Goal: Transaction & Acquisition: Obtain resource

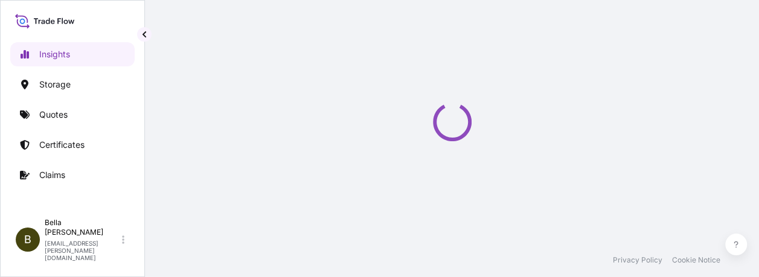
select select "2025"
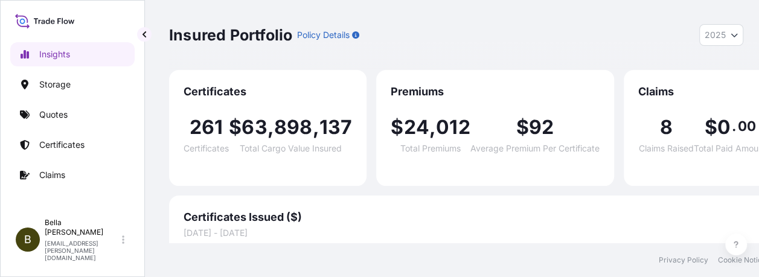
click at [419, 242] on div "Jan Feb Mar Apr May Jun Jul Aug Sep Oct Nov Dec 100" at bounding box center [474, 268] width 582 height 58
click at [65, 141] on p "Certificates" at bounding box center [61, 145] width 45 height 12
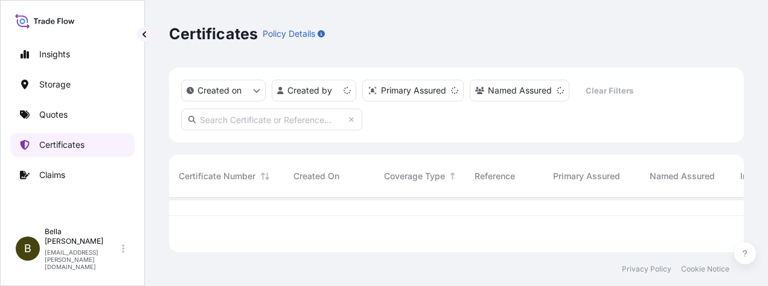
scroll to position [52, 565]
click at [299, 120] on input "text" at bounding box center [271, 120] width 181 height 22
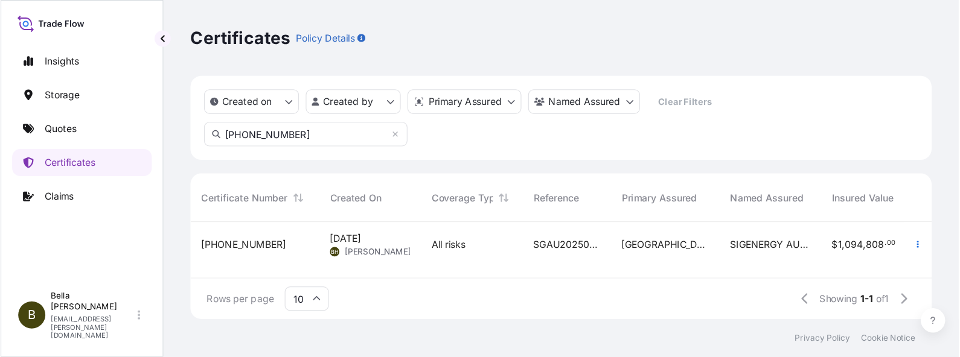
scroll to position [150, 754]
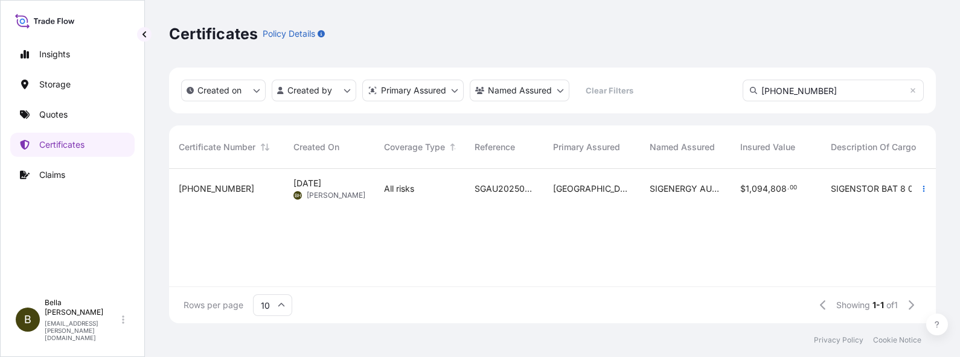
type input "31602-267-1"
click at [254, 194] on div "31602-267-1" at bounding box center [226, 189] width 95 height 12
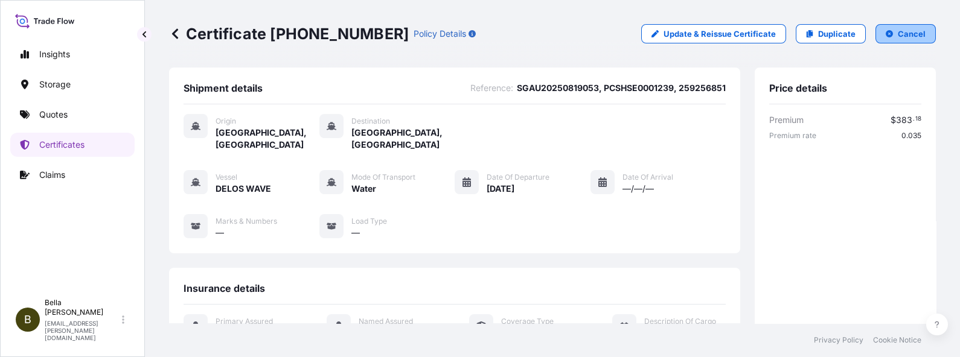
click at [767, 28] on p "Cancel" at bounding box center [911, 34] width 28 height 12
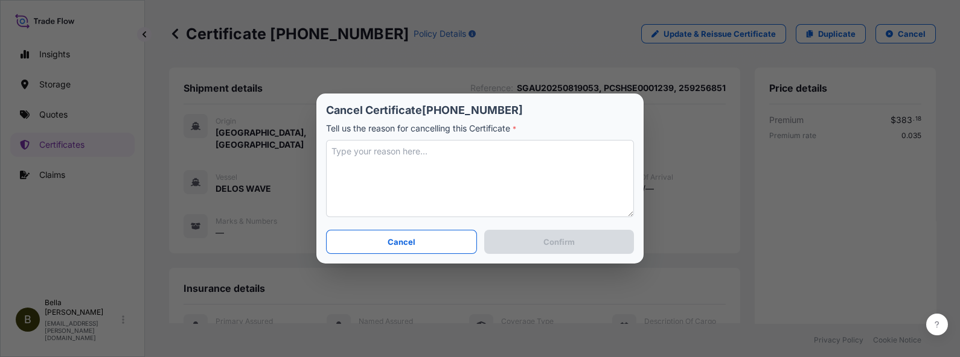
click at [380, 155] on textarea at bounding box center [480, 178] width 308 height 77
type textarea "c"
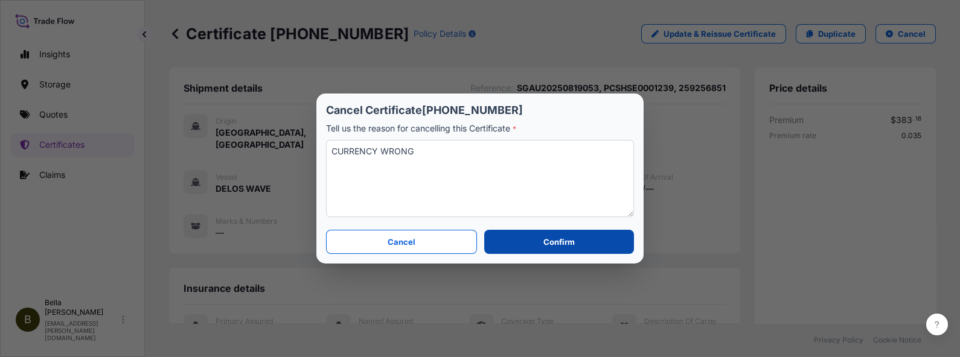
type textarea "CURRENCY WRONG"
click at [576, 241] on button "Confirm" at bounding box center [559, 242] width 150 height 24
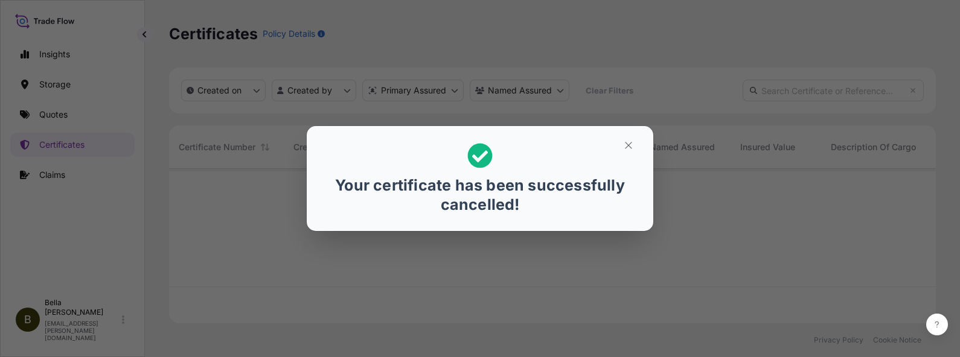
scroll to position [150, 754]
click at [630, 144] on icon "button" at bounding box center [628, 145] width 7 height 7
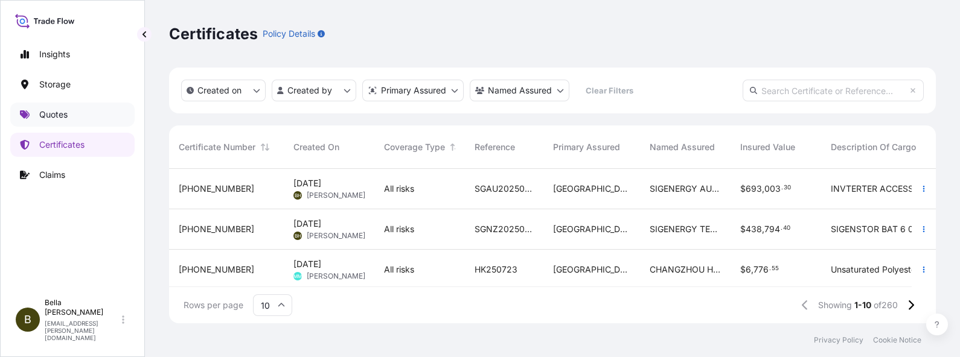
click at [94, 120] on link "Quotes" at bounding box center [72, 115] width 124 height 24
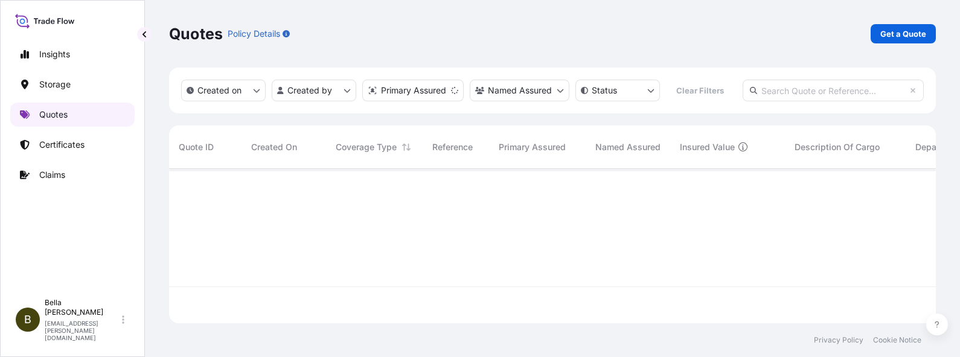
scroll to position [150, 754]
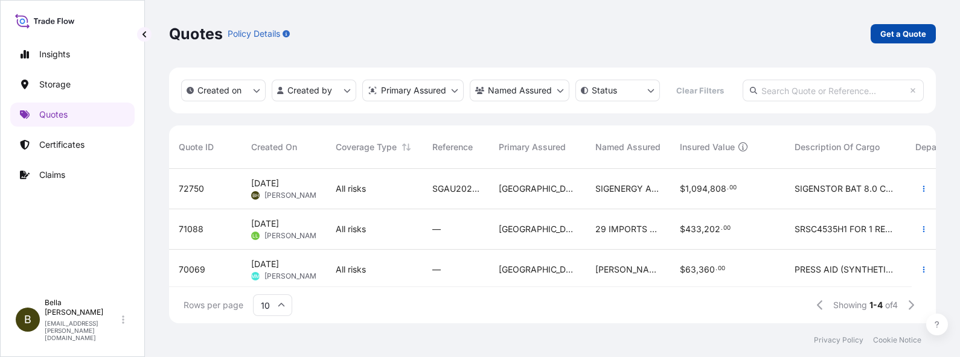
click at [767, 33] on p "Get a Quote" at bounding box center [903, 34] width 46 height 12
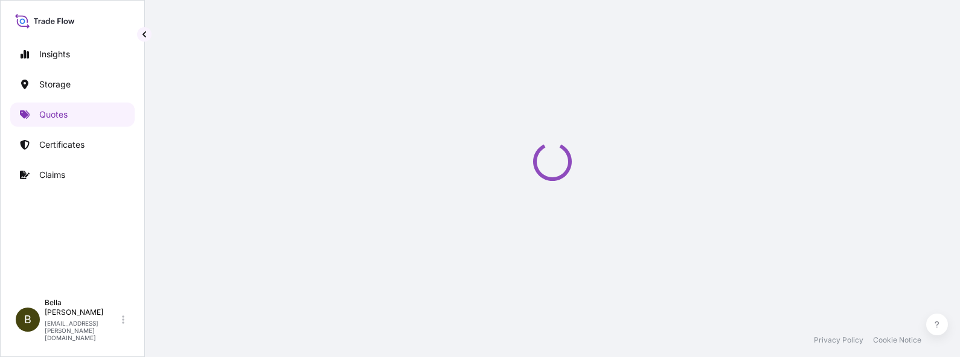
select select "Water"
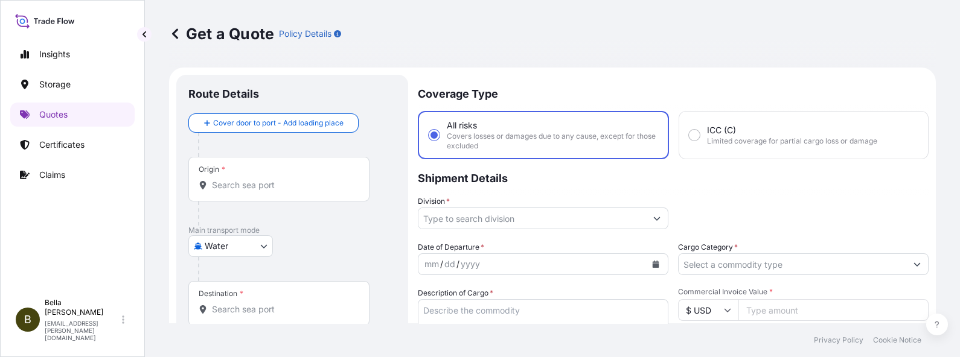
scroll to position [19, 0]
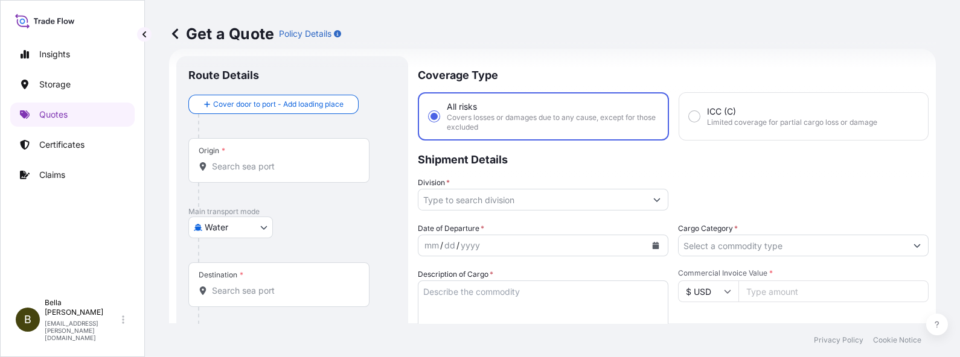
click at [270, 159] on div "Origin *" at bounding box center [278, 160] width 181 height 45
click at [270, 161] on input "Origin *" at bounding box center [283, 167] width 142 height 12
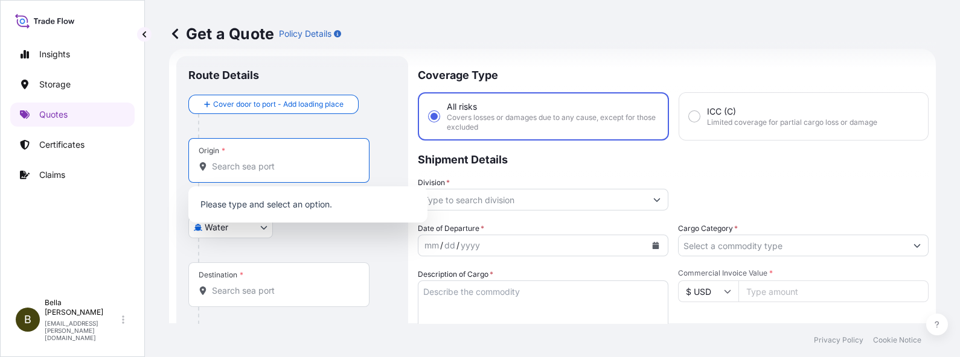
click at [255, 168] on input "Origin *" at bounding box center [283, 167] width 142 height 12
type input "s"
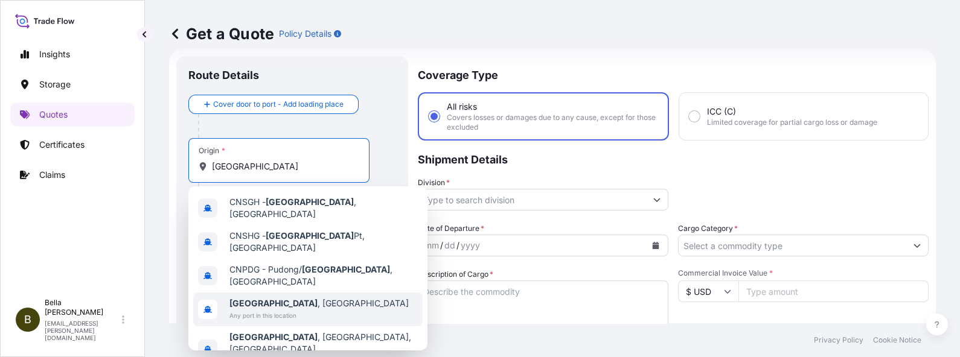
click at [276, 285] on span "Shanghai , China" at bounding box center [318, 304] width 179 height 12
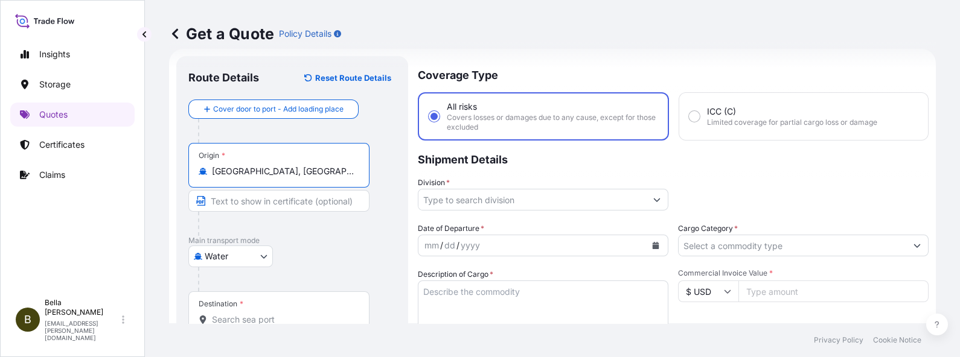
type input "Shanghai, China"
click at [234, 285] on input "Destination *" at bounding box center [283, 320] width 142 height 12
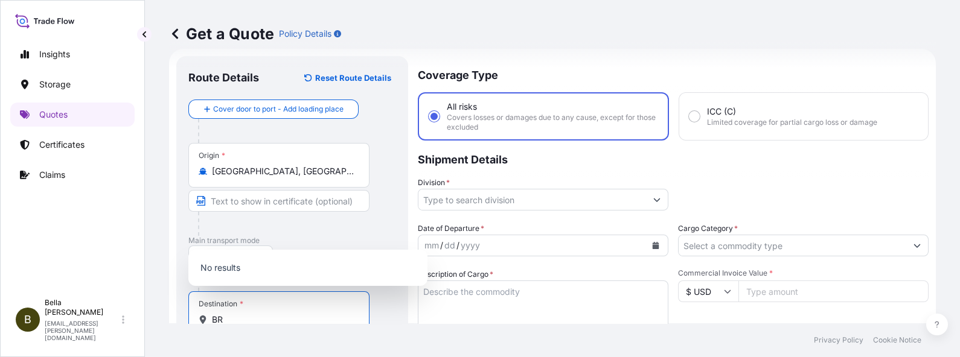
scroll to position [19, 0]
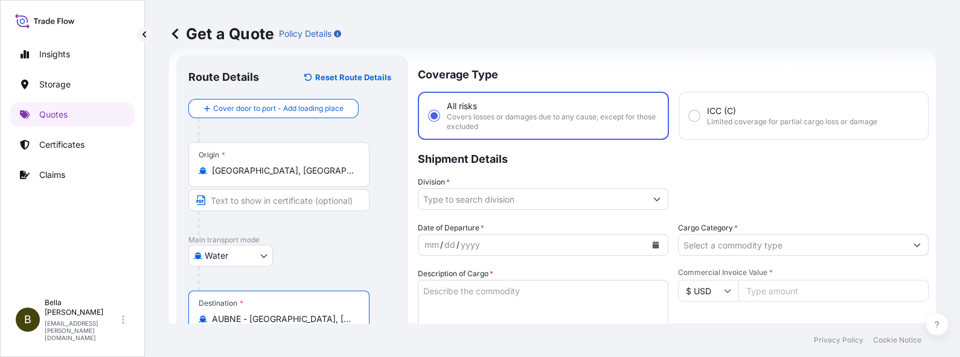
type input "AUBNE - Brisbane, Australia"
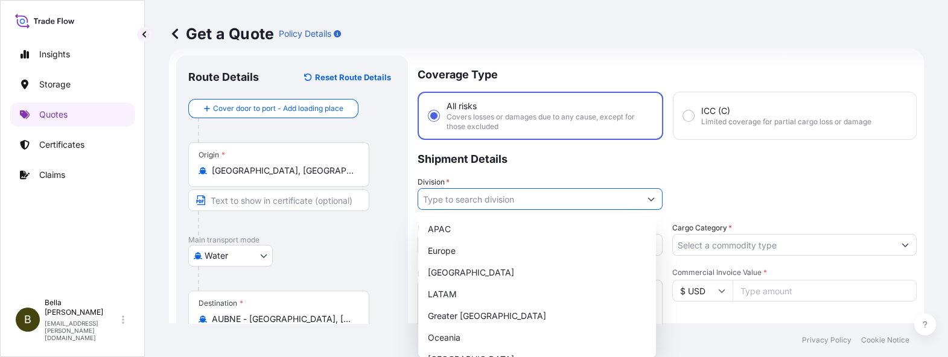
click at [486, 200] on input "Division *" at bounding box center [529, 199] width 222 height 22
click at [451, 226] on div "APAC" at bounding box center [537, 229] width 228 height 22
type input "APAC"
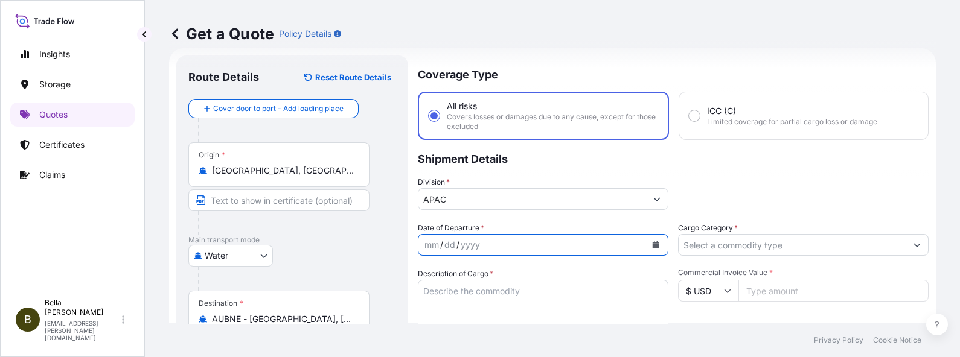
click at [653, 244] on icon "Calendar" at bounding box center [655, 244] width 7 height 7
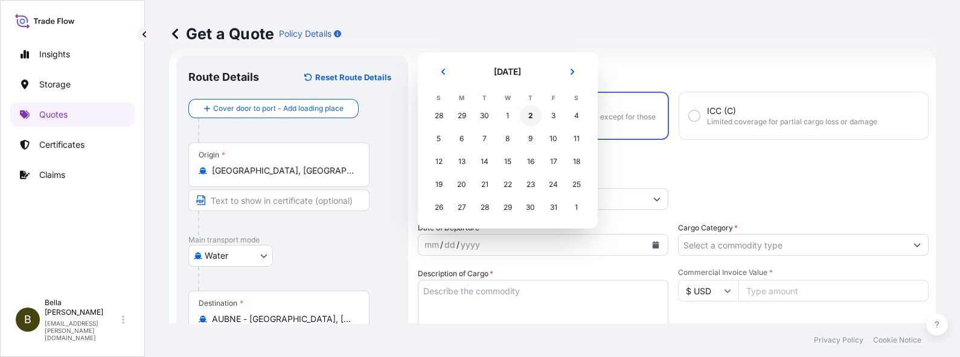
click at [529, 110] on div "2" at bounding box center [531, 116] width 22 height 22
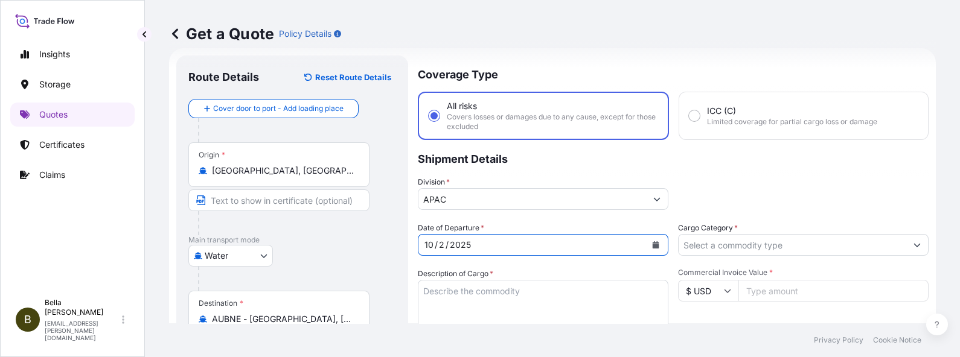
click at [503, 285] on textarea "Description of Cargo *" at bounding box center [543, 309] width 250 height 58
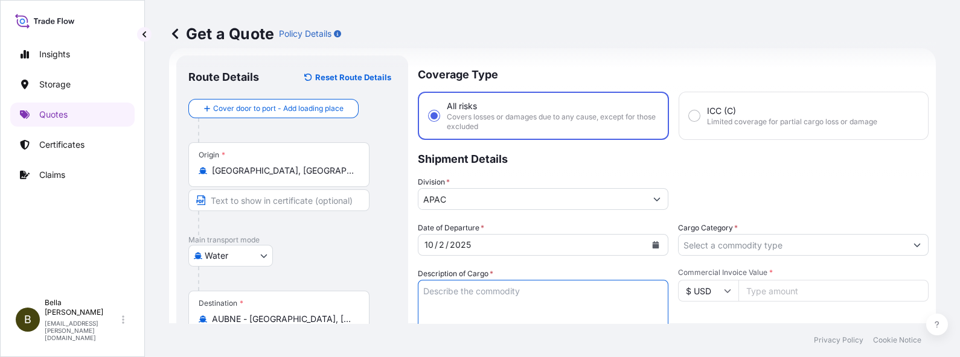
scroll to position [170, 0]
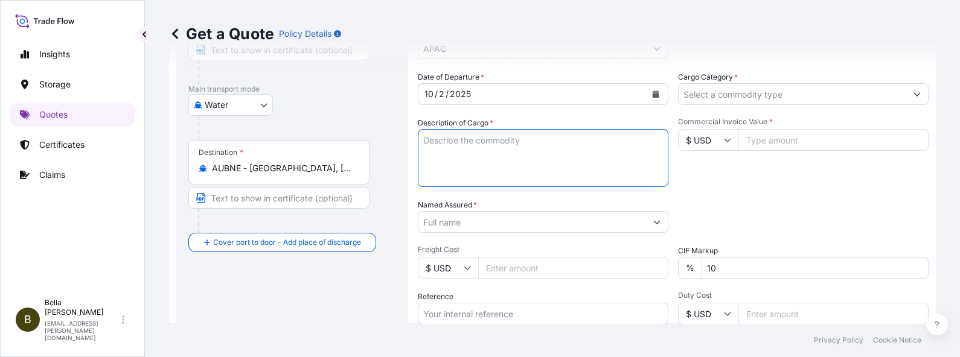
click at [511, 285] on input "Reference" at bounding box center [543, 314] width 250 height 22
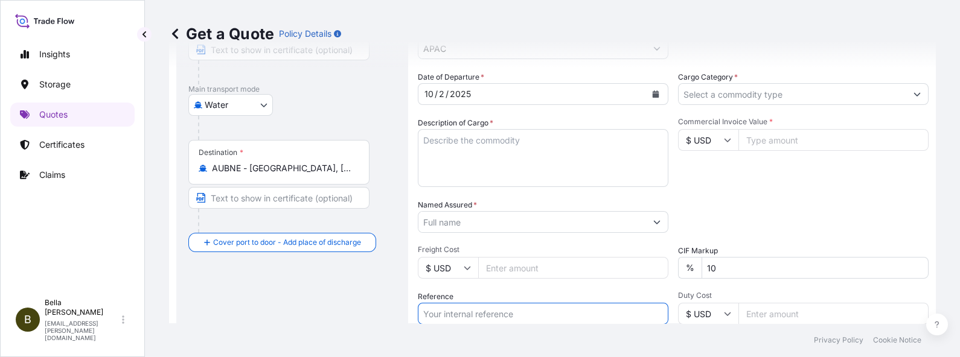
click at [498, 223] on input "Named Assured *" at bounding box center [532, 222] width 228 height 22
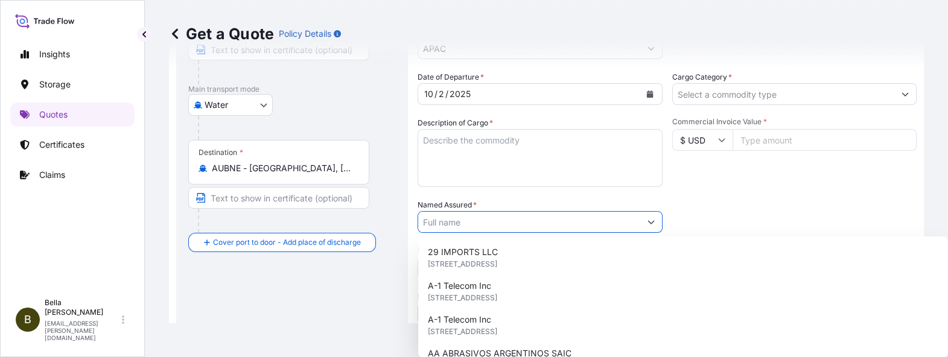
paste input "SIGENERGY AUSTRALIA PTY LTD"
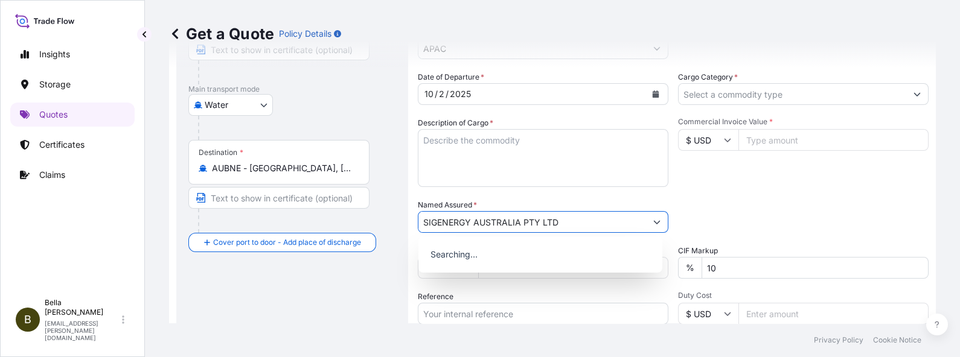
type input "SIGENERGY AUSTRALIA PTY LTD"
click at [314, 285] on div "Route Details Reset Route Details Cover door to port - Add loading place Place …" at bounding box center [292, 183] width 208 height 532
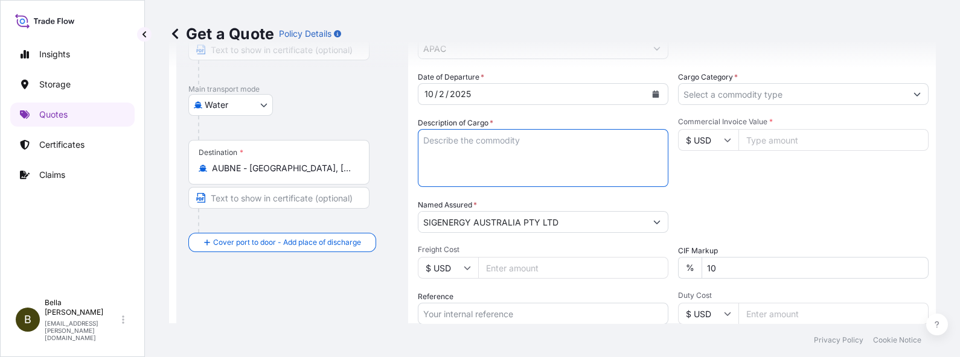
click at [487, 151] on textarea "Description of Cargo *" at bounding box center [543, 158] width 250 height 58
paste textarea "SIGENSTOR BAT 8.0 CL:9 UN:3480"
type textarea "SIGENSTOR BAT 8.0 CL:9 UN:3480"
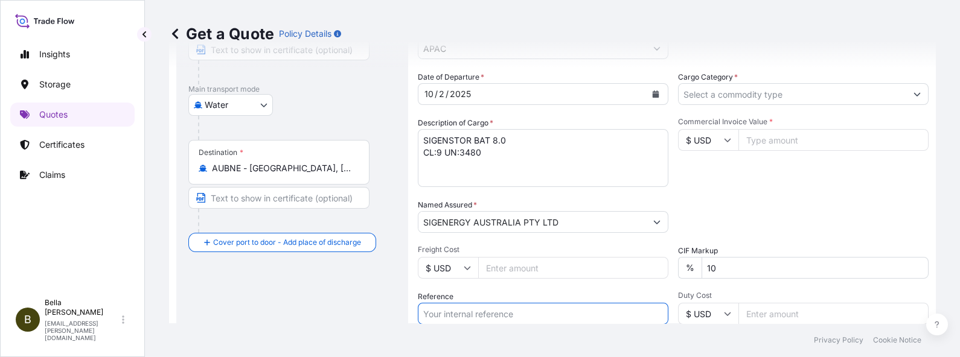
click at [517, 285] on input "Reference" at bounding box center [543, 314] width 250 height 22
click at [480, 285] on input "Reference" at bounding box center [543, 314] width 250 height 22
paste input "SGAU20250819053, PCSHSE0001239, 259256851"
type input "SGAU20250819053, PCSHSE0001239, 259256851"
click at [304, 285] on div "Route Details Reset Route Details Cover door to port - Add loading place Place …" at bounding box center [292, 183] width 208 height 532
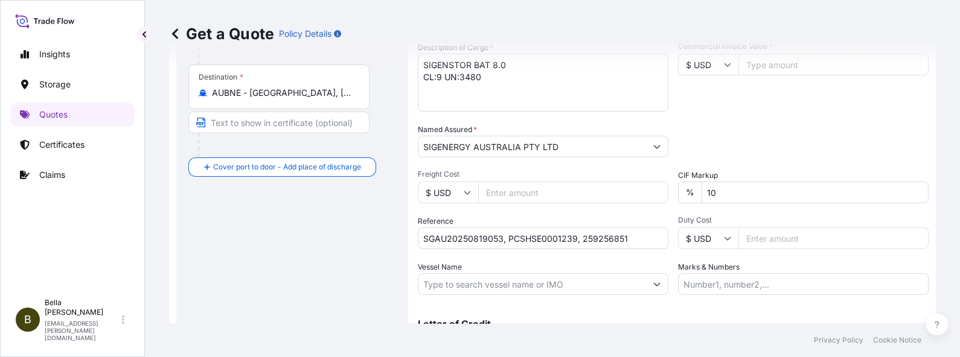
scroll to position [313, 0]
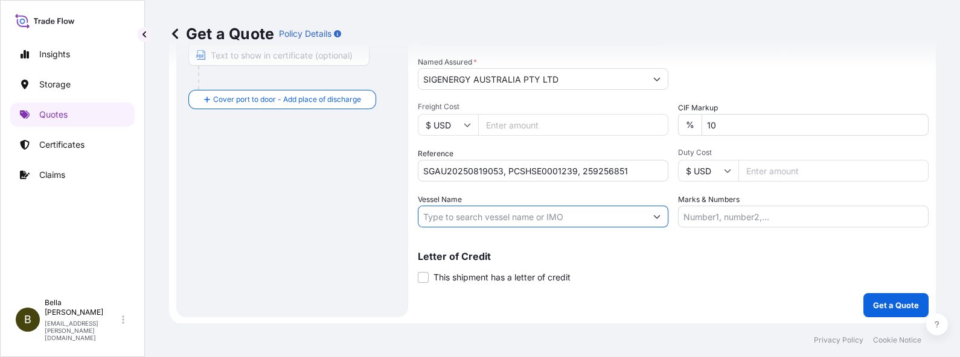
click at [505, 212] on input "Vessel Name" at bounding box center [532, 217] width 228 height 22
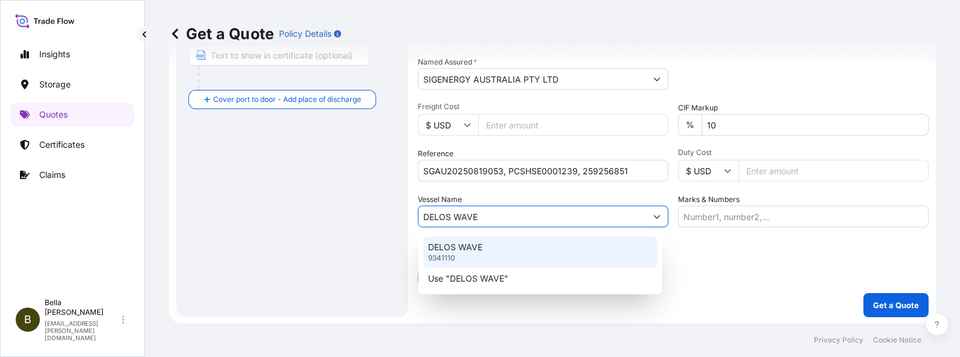
click at [461, 250] on p "DELOS WAVE" at bounding box center [455, 247] width 54 height 12
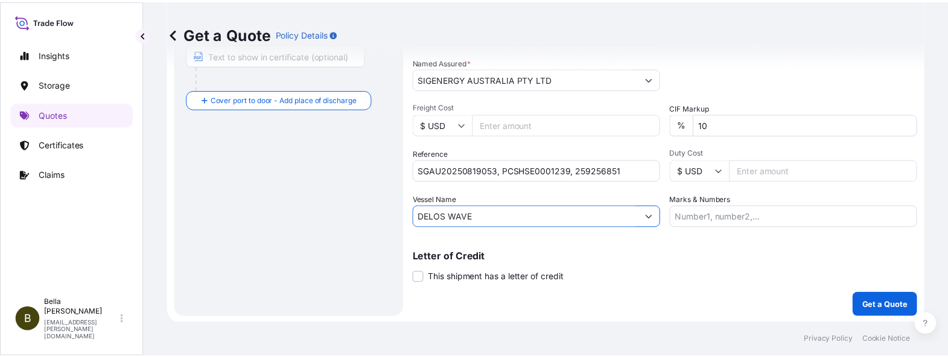
scroll to position [11, 0]
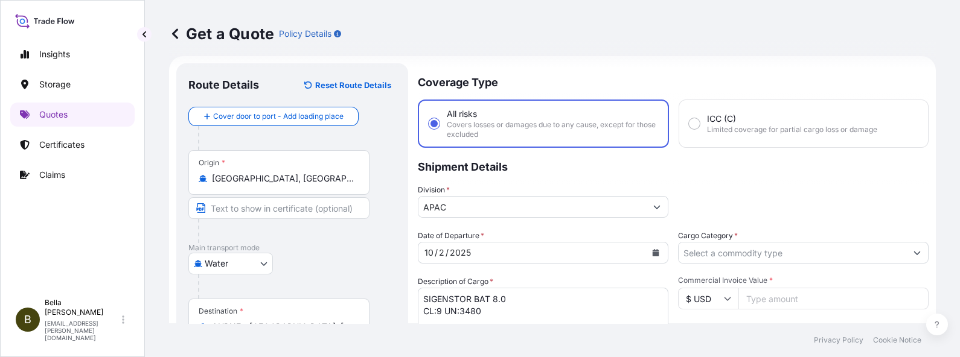
type input "DELOS WAVE"
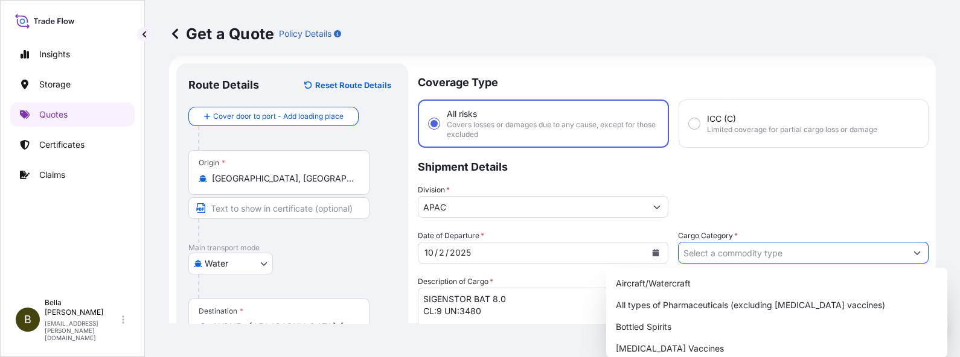
click at [744, 252] on input "Cargo Category *" at bounding box center [792, 253] width 228 height 22
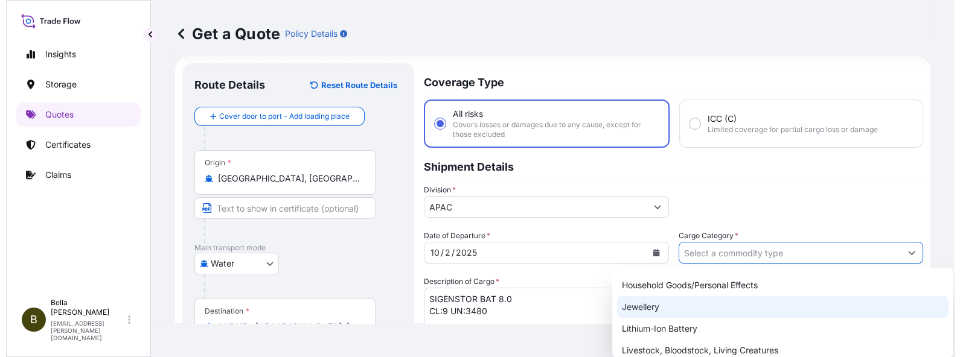
scroll to position [75, 0]
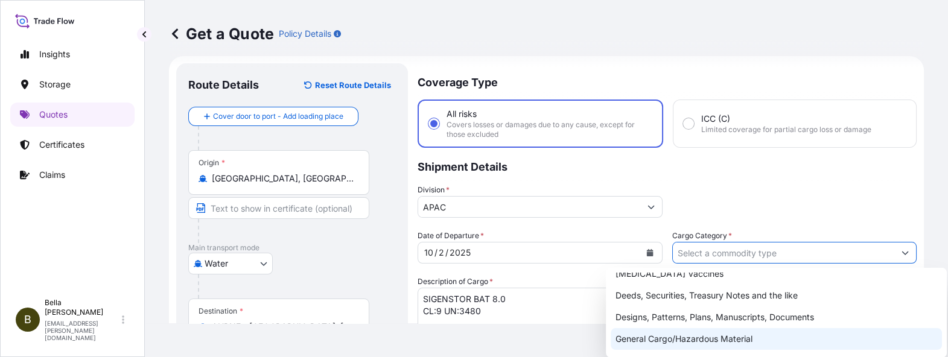
click at [681, 285] on div "General Cargo/Hazardous Material" at bounding box center [776, 339] width 331 height 22
type input "General Cargo/Hazardous Material"
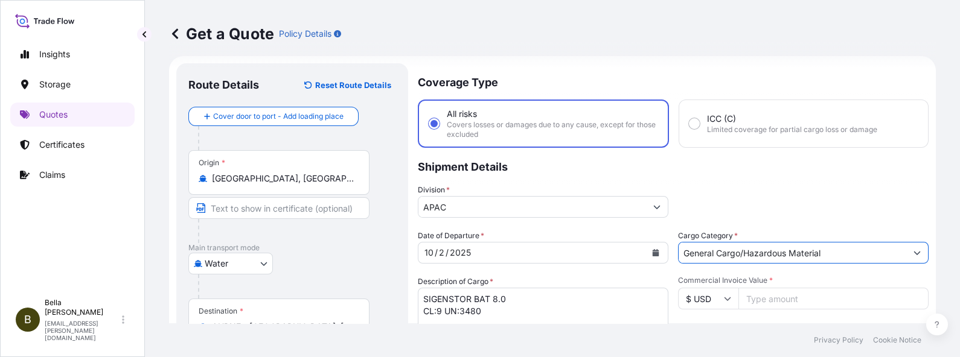
click at [707, 285] on input "$ USD" at bounding box center [708, 299] width 60 height 22
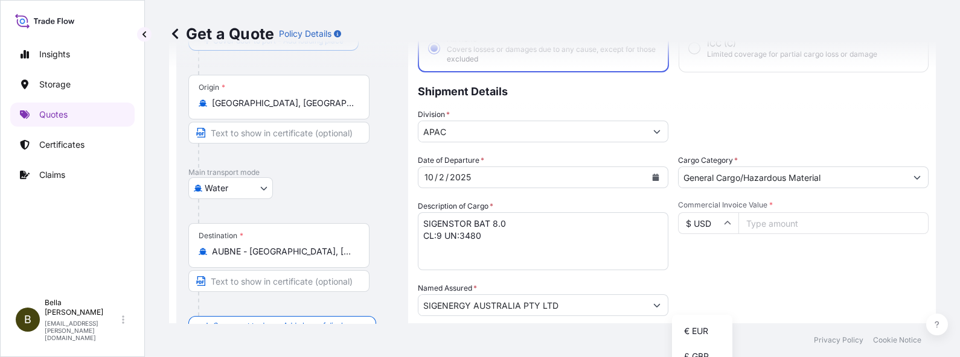
scroll to position [162, 0]
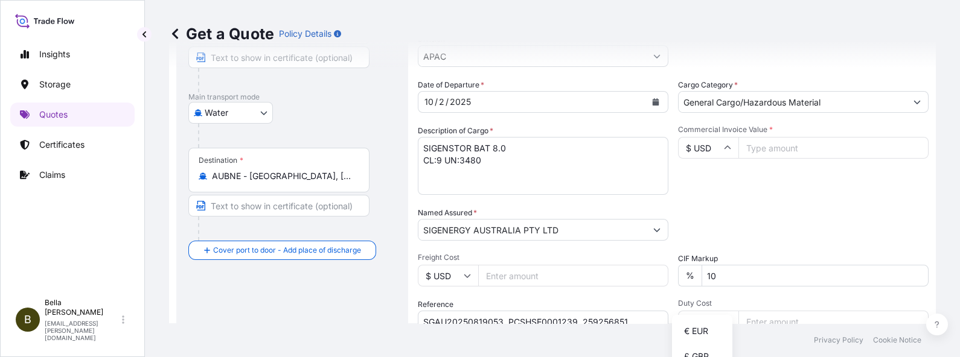
click at [703, 152] on input "$ USD" at bounding box center [708, 148] width 60 height 22
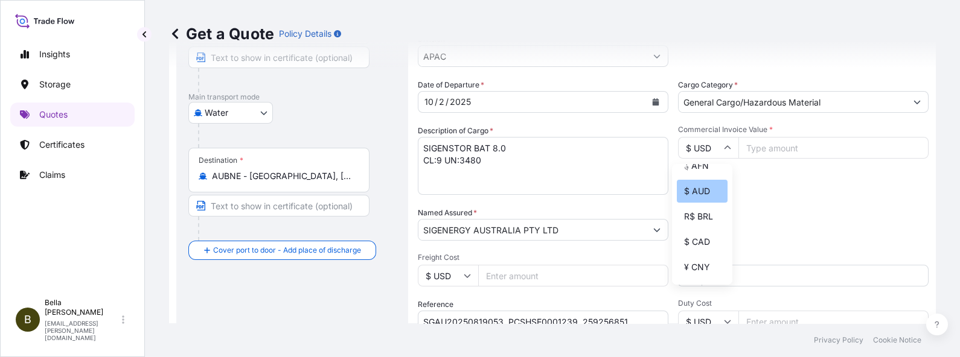
click at [691, 203] on div "$ AUD" at bounding box center [702, 191] width 51 height 23
type input "$ AUD"
click at [767, 205] on div "Date of Departure * 10 / 2 / 2025 Cargo Category * General Cargo/Hazardous Mate…" at bounding box center [673, 228] width 511 height 299
click at [767, 153] on input "Commercial Invoice Value *" at bounding box center [833, 148] width 190 height 22
click at [760, 145] on input "Commercial Invoice Value *" at bounding box center [833, 148] width 190 height 22
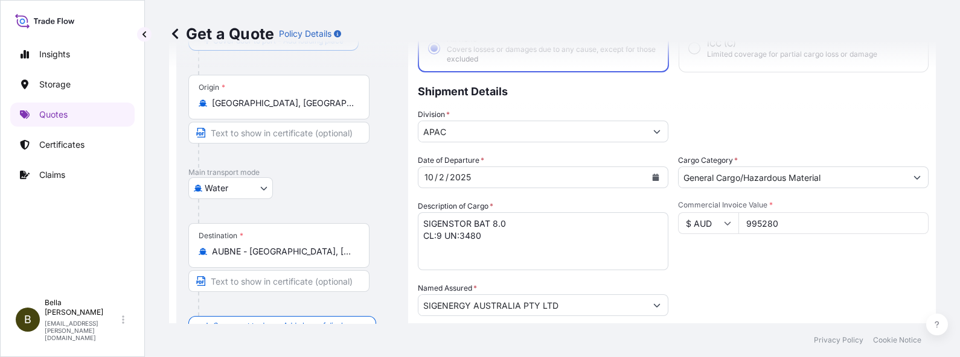
scroll to position [0, 0]
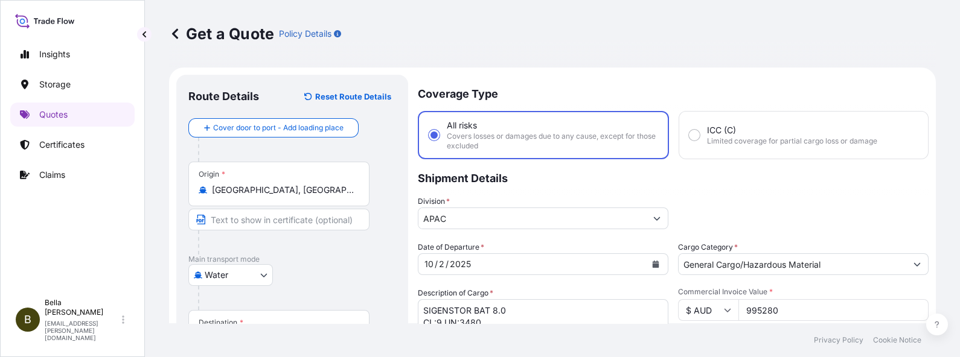
type input "995280"
click at [307, 281] on div "Water Air Water Inland" at bounding box center [292, 275] width 208 height 22
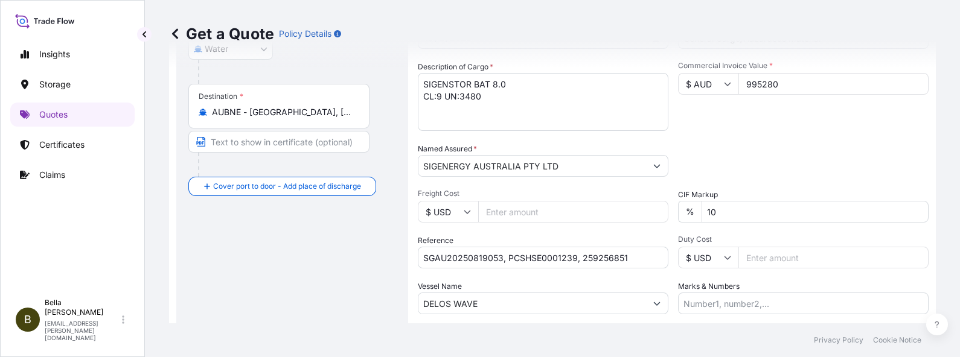
scroll to position [301, 0]
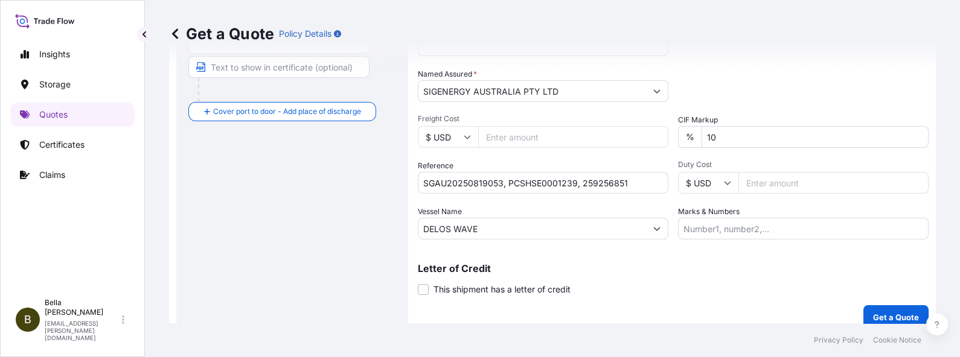
click at [625, 285] on div "Letter of Credit This shipment has a letter of credit Letter of credit * Letter…" at bounding box center [673, 280] width 511 height 32
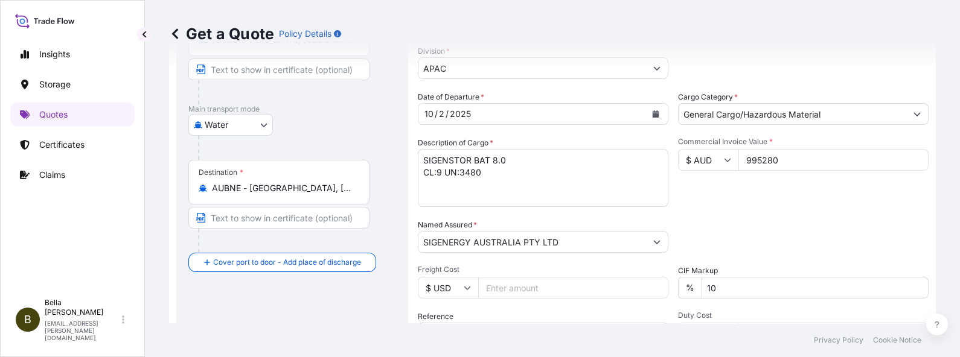
scroll to position [75, 0]
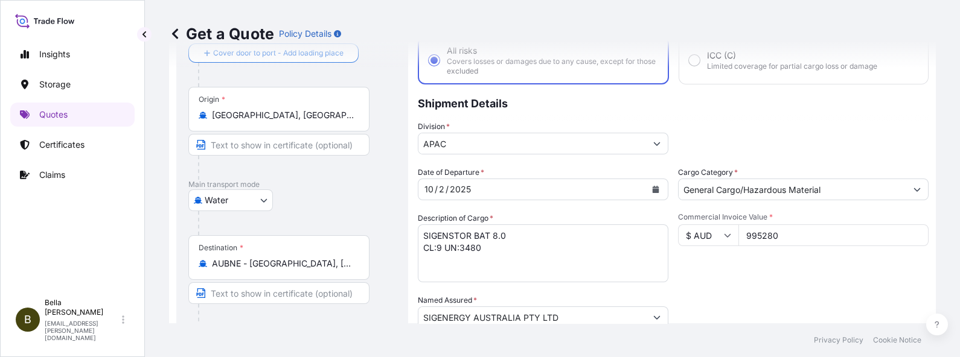
click at [738, 285] on div "Date of Departure * 10 / 2 / 2025 Cargo Category * General Cargo/Hazardous Mate…" at bounding box center [673, 316] width 511 height 299
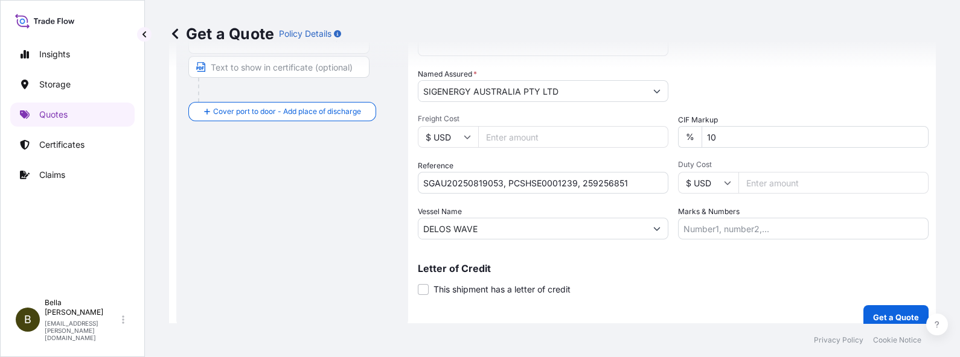
scroll to position [313, 0]
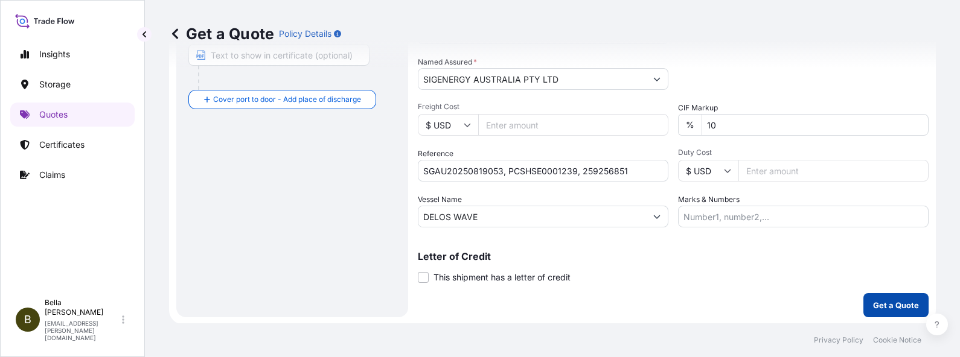
click at [767, 285] on p "Get a Quote" at bounding box center [896, 305] width 46 height 12
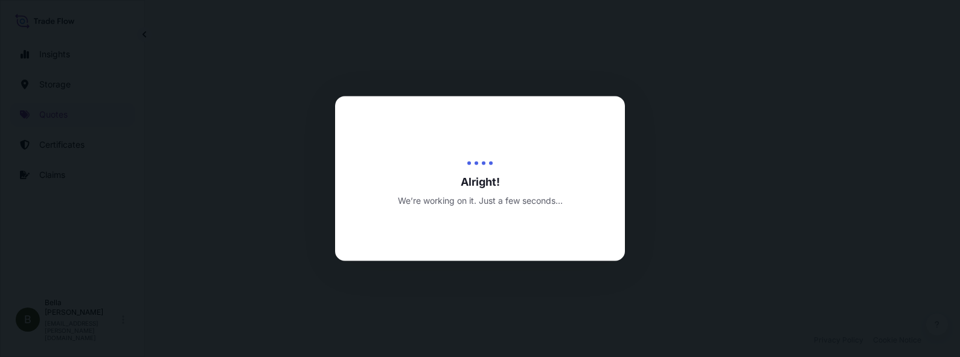
select select "Water"
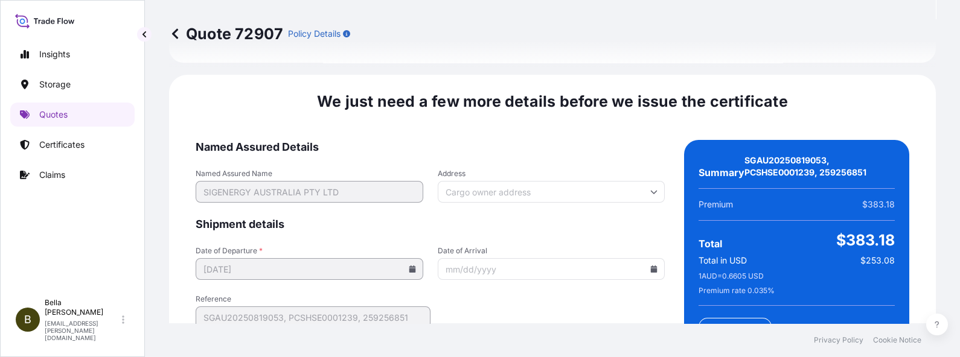
scroll to position [2021, 0]
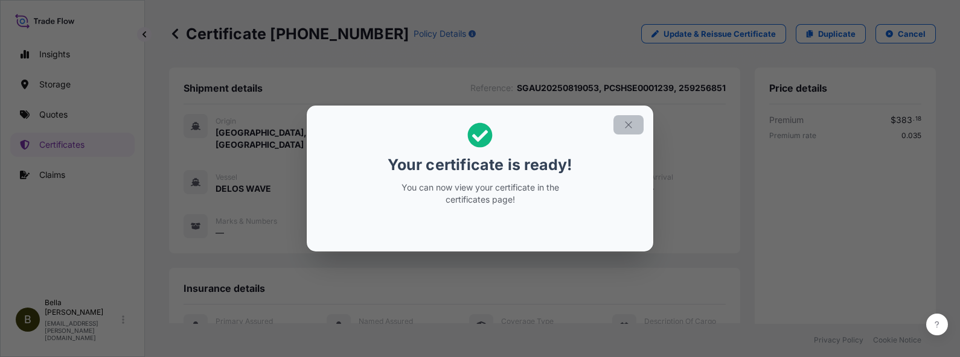
click at [626, 121] on icon "button" at bounding box center [628, 125] width 11 height 11
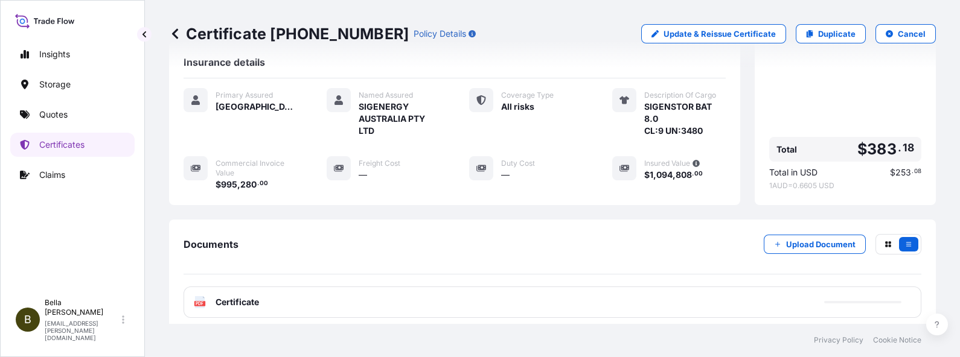
scroll to position [296, 0]
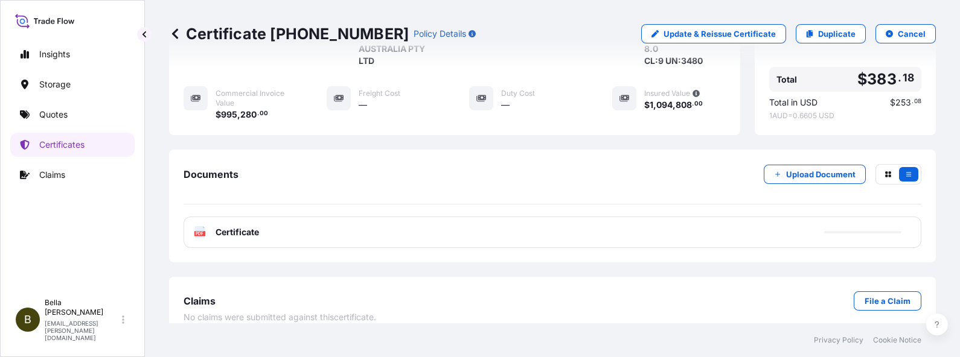
click at [543, 217] on div "PDF Certificate" at bounding box center [552, 232] width 738 height 31
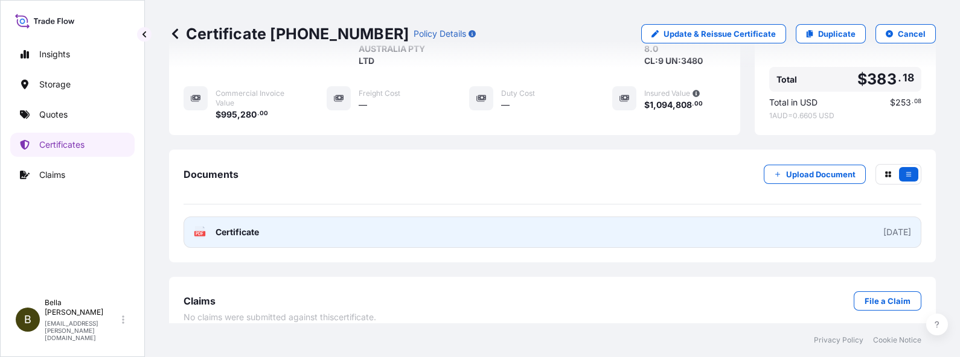
click at [461, 218] on link "PDF Certificate 2025-10-02" at bounding box center [552, 232] width 738 height 31
